Goal: Find specific page/section: Find specific page/section

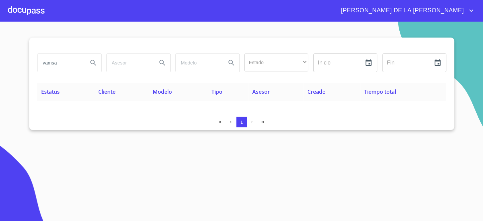
click at [71, 64] on input "vamsa" at bounding box center [60, 63] width 45 height 18
click at [365, 62] on icon "button" at bounding box center [369, 63] width 8 height 8
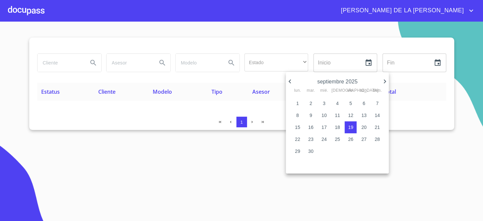
click at [356, 82] on p "septiembre 2025" at bounding box center [337, 82] width 87 height 8
click at [352, 83] on p "septiembre 2025" at bounding box center [337, 82] width 87 height 8
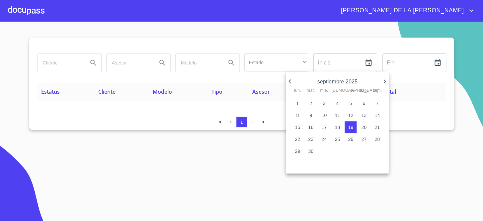
click at [58, 61] on div at bounding box center [241, 110] width 483 height 221
click at [58, 61] on div "septiembre 2025 lun. mar. mié. jue. vie. sáb. dom. 1 2 3 4 5 6 7 8 9 10 11 12 1…" at bounding box center [241, 110] width 483 height 221
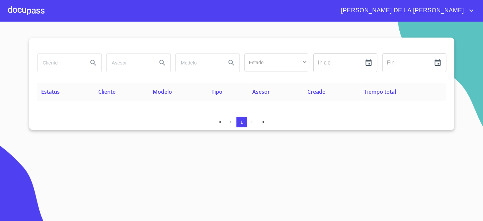
click at [66, 60] on input "search" at bounding box center [60, 63] width 45 height 18
type input "[PERSON_NAME]"
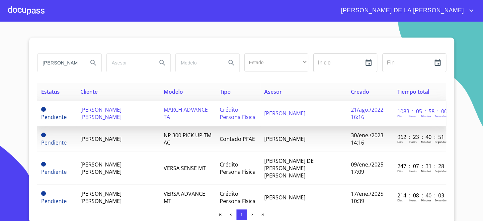
click at [122, 112] on span "[PERSON_NAME] [PERSON_NAME]" at bounding box center [100, 113] width 41 height 15
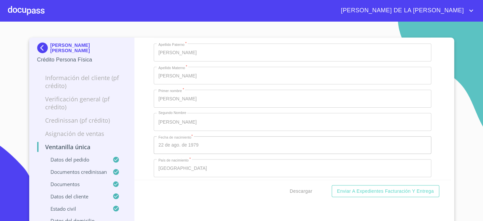
scroll to position [2104, 0]
click at [463, 73] on section "[PERSON_NAME] [PERSON_NAME] Crédito Persona Física Información del cliente (PF …" at bounding box center [241, 121] width 483 height 199
click at [466, 56] on section "[PERSON_NAME] [PERSON_NAME] Crédito Persona Física Información del cliente (PF …" at bounding box center [241, 121] width 483 height 199
drag, startPoint x: 0, startPoint y: 163, endPoint x: 12, endPoint y: 163, distance: 12.0
click at [4, 164] on section "[PERSON_NAME] [PERSON_NAME] Crédito Persona Física Información del cliente (PF …" at bounding box center [241, 121] width 483 height 199
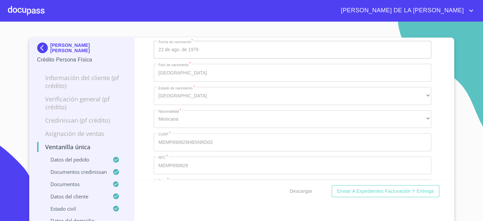
click at [453, 23] on section "[PERSON_NAME] [PERSON_NAME] Crédito Persona Física Información del cliente (PF …" at bounding box center [241, 121] width 483 height 199
